Goal: Use online tool/utility: Utilize a website feature to perform a specific function

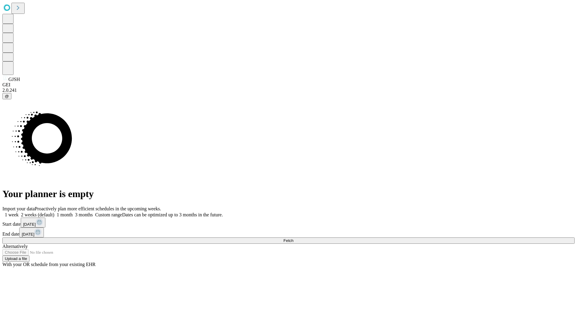
click at [293, 238] on span "Fetch" at bounding box center [289, 240] width 10 height 5
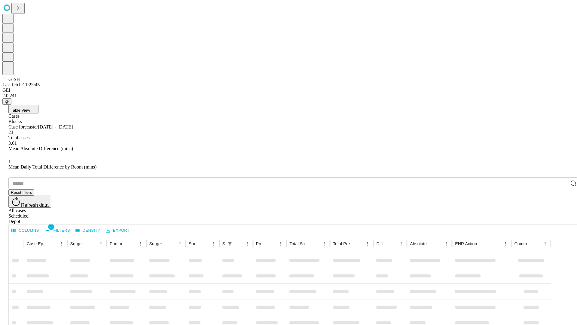
click at [30, 108] on span "Table View" at bounding box center [20, 110] width 19 height 5
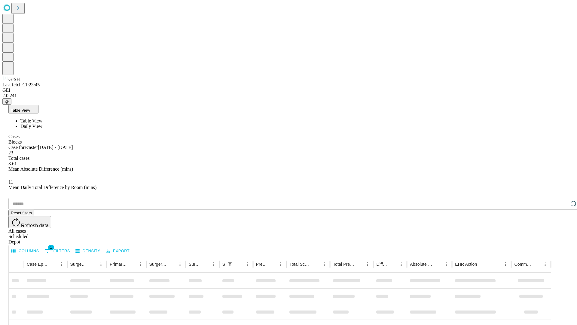
click at [42, 124] on span "Daily View" at bounding box center [31, 126] width 22 height 5
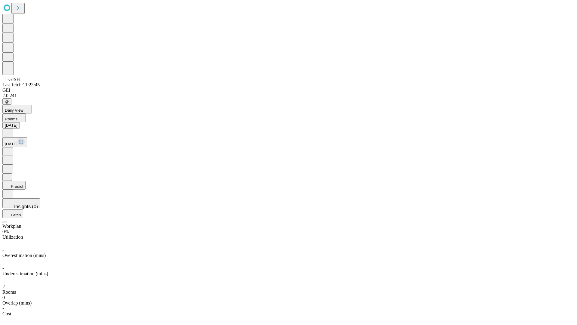
click at [26, 181] on button "Predict" at bounding box center [13, 185] width 23 height 9
